Goal: Information Seeking & Learning: Learn about a topic

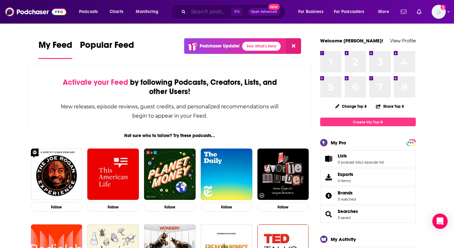
click at [195, 13] on input "Search podcasts, credits, & more..." at bounding box center [209, 12] width 43 height 10
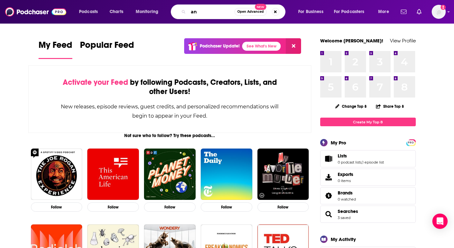
type input "a"
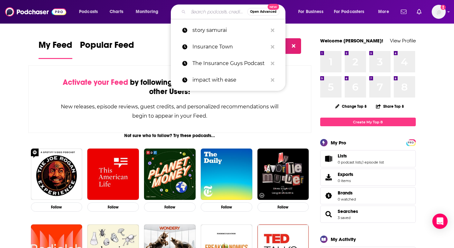
paste input "ACCRAC"
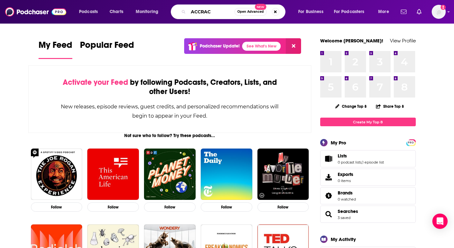
type input "ACCRAC"
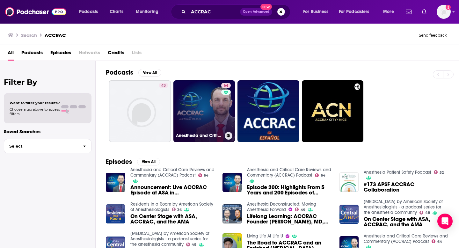
click at [209, 119] on link "64 Anesthesia and Critical Care Reviews and Commentary (ACCRAC) Podcast" at bounding box center [204, 111] width 62 height 62
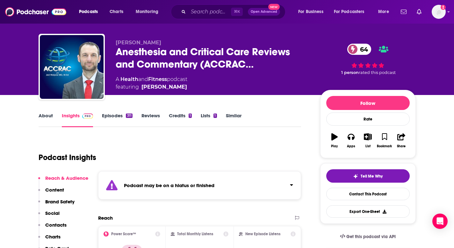
scroll to position [8, 0]
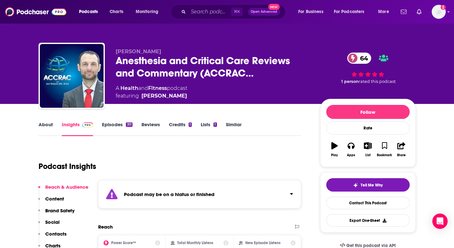
click at [51, 122] on link "About" at bounding box center [46, 128] width 14 height 15
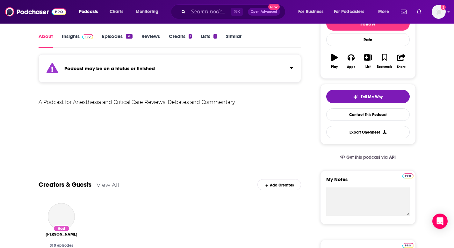
scroll to position [89, 0]
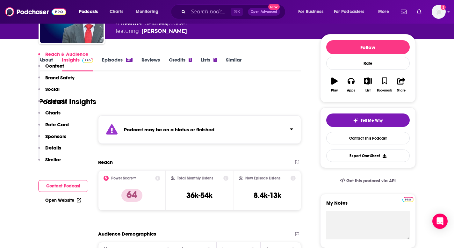
scroll to position [135, 0]
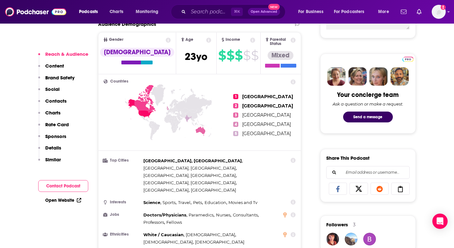
scroll to position [328, 0]
